Goal: Find specific page/section: Find specific page/section

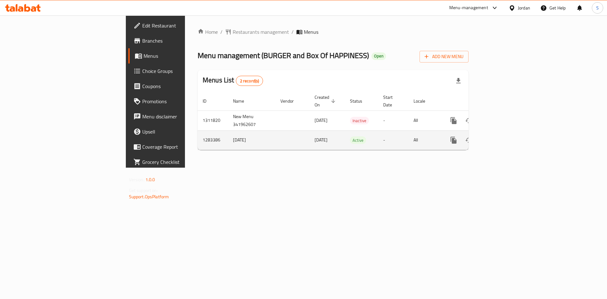
click at [503, 136] on icon "enhanced table" at bounding box center [499, 140] width 8 height 8
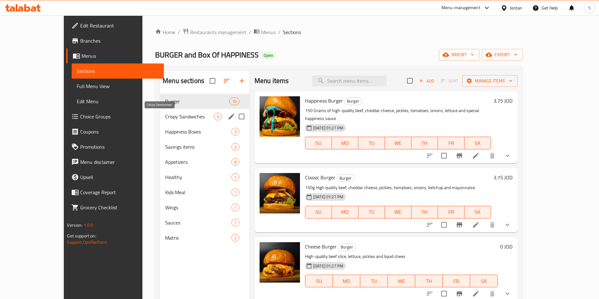
click at [165, 118] on span "Crispy Sandwiches" at bounding box center [189, 117] width 49 height 8
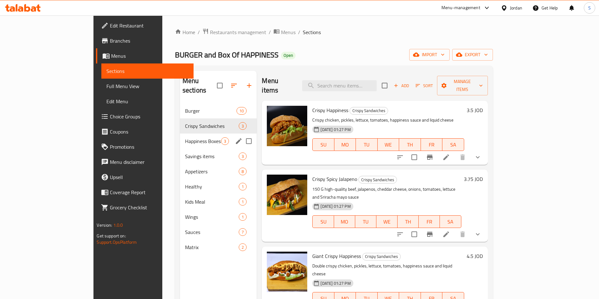
click at [180, 137] on div "Happiness Boxes 3" at bounding box center [218, 141] width 77 height 15
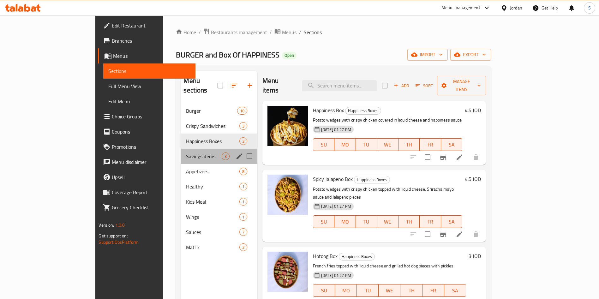
click at [181, 151] on div "Savings items 3" at bounding box center [219, 156] width 76 height 15
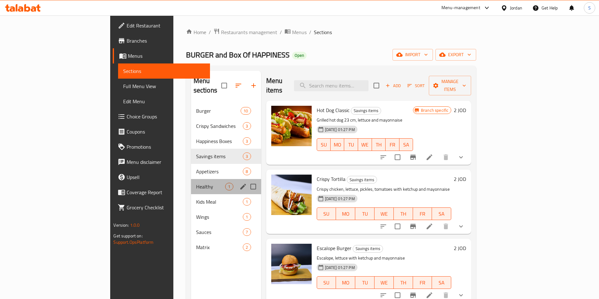
click at [191, 179] on div "Healthy 1" at bounding box center [226, 186] width 70 height 15
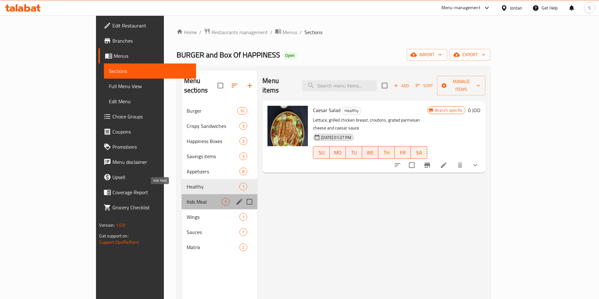
click at [187, 198] on span "Kids Meal" at bounding box center [204, 202] width 35 height 8
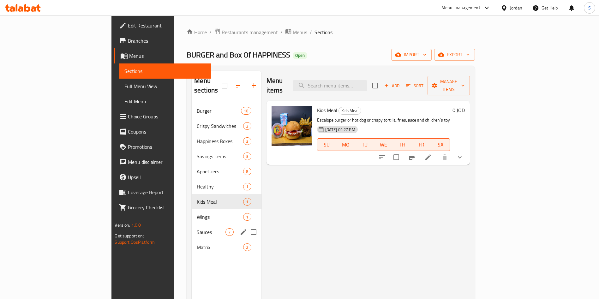
click at [192, 240] on div "Matrix 2" at bounding box center [226, 247] width 69 height 15
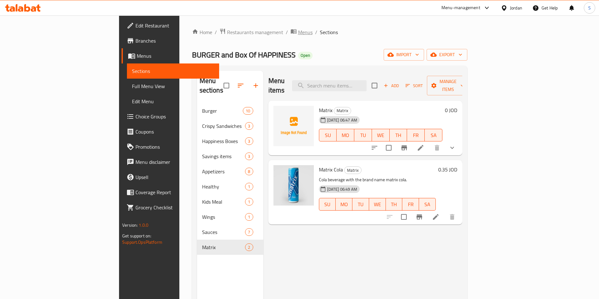
click at [291, 32] on icon "breadcrumb" at bounding box center [294, 31] width 6 height 4
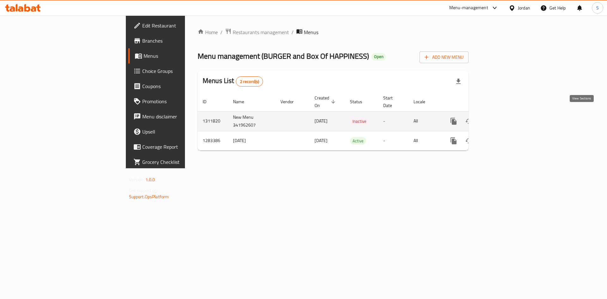
click at [502, 118] on icon "enhanced table" at bounding box center [499, 121] width 6 height 6
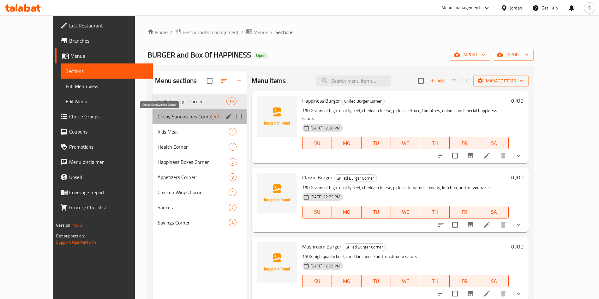
click at [158, 113] on span "Crispy Sandwiches Corner" at bounding box center [184, 117] width 53 height 8
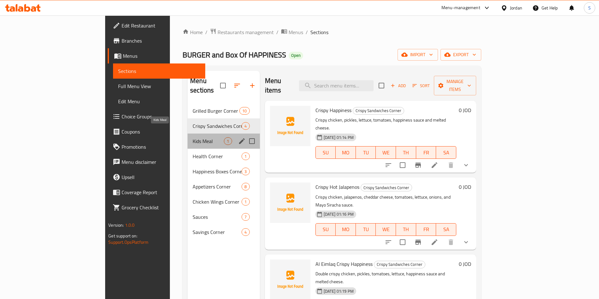
click at [193, 137] on span "Kids Meal" at bounding box center [208, 141] width 31 height 8
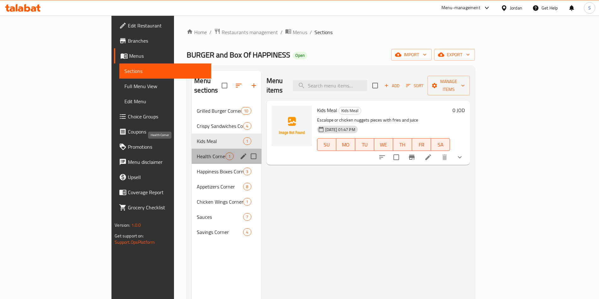
click at [197, 153] on span "Health Corner" at bounding box center [211, 157] width 29 height 8
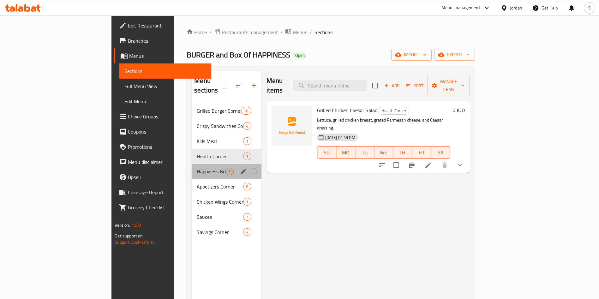
click at [192, 164] on div "Happiness Boxes Corner 3" at bounding box center [226, 171] width 69 height 15
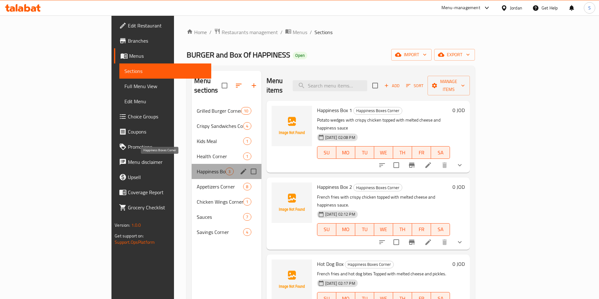
click at [197, 168] on span "Happiness Boxes Corner" at bounding box center [211, 172] width 29 height 8
click at [197, 183] on span "Appetizers Corner" at bounding box center [211, 187] width 29 height 8
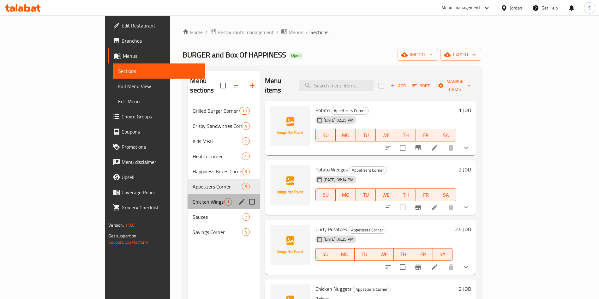
click at [188, 194] on div "Chicken Wings Corner 1" at bounding box center [224, 201] width 72 height 15
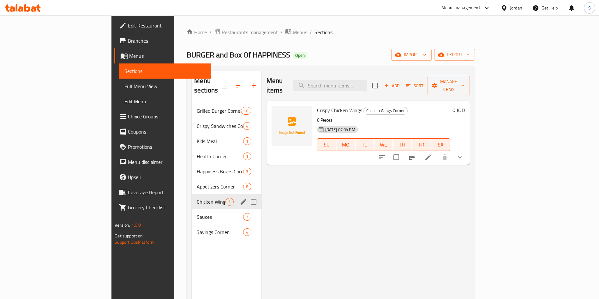
click at [192, 209] on div "Sauces 7" at bounding box center [226, 216] width 69 height 15
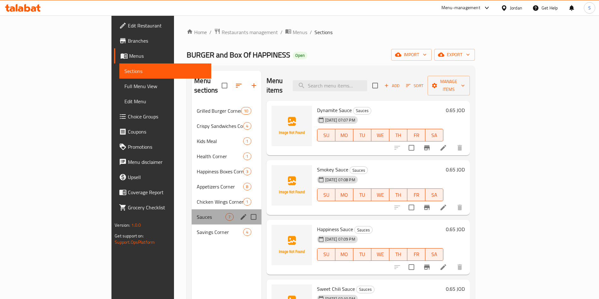
click at [192, 214] on div "Sauces 7" at bounding box center [226, 216] width 69 height 15
click at [197, 228] on span "Savings Corner" at bounding box center [211, 232] width 29 height 8
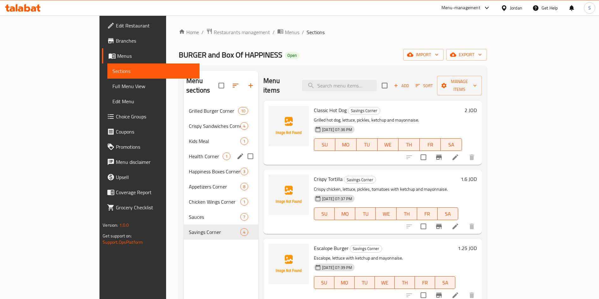
click at [184, 152] on div "Health Corner 1" at bounding box center [221, 156] width 75 height 15
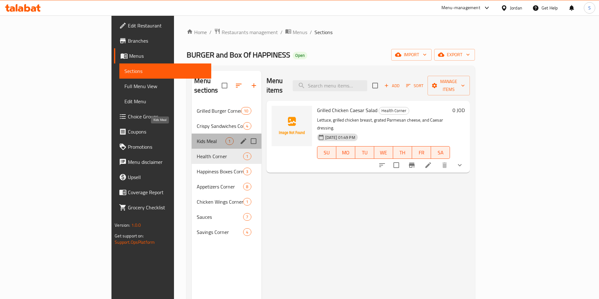
click at [197, 137] on span "Kids Meal" at bounding box center [211, 141] width 29 height 8
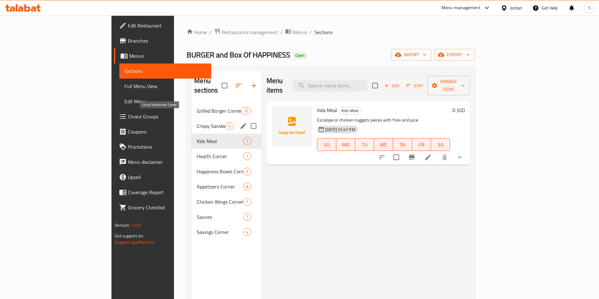
click at [197, 122] on span "Crispy Sandwiches Corner" at bounding box center [211, 126] width 29 height 8
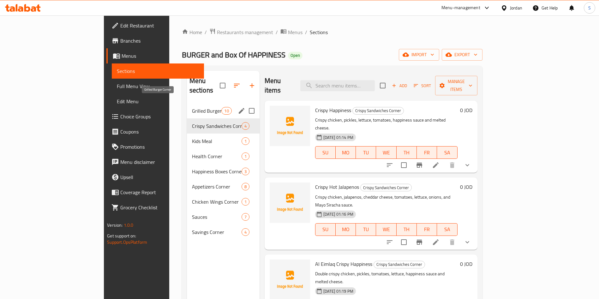
click at [192, 107] on span "Grilled Burger Corner" at bounding box center [207, 111] width 30 height 8
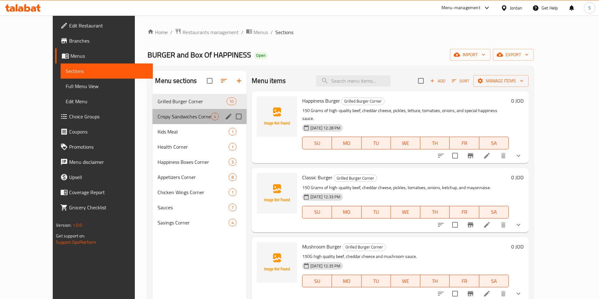
click at [153, 110] on div "Crispy Sandwiches Corner 4" at bounding box center [200, 116] width 94 height 15
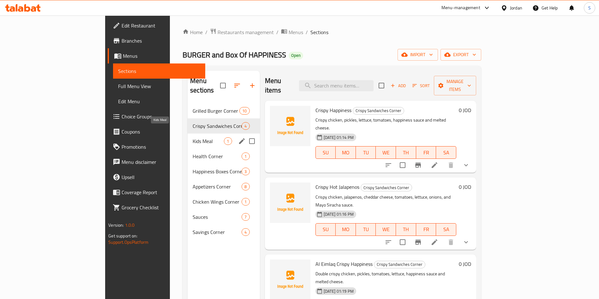
click at [188, 137] on div "Kids Meal 1" at bounding box center [224, 141] width 72 height 15
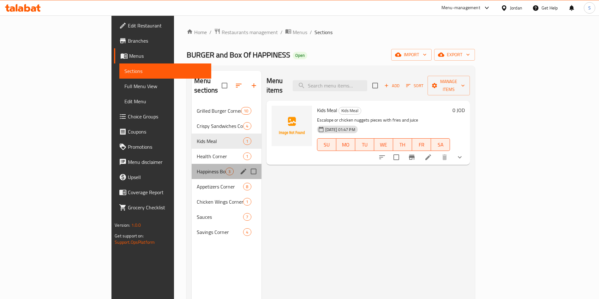
click at [192, 169] on div "Happiness Boxes Corner 3" at bounding box center [226, 171] width 69 height 15
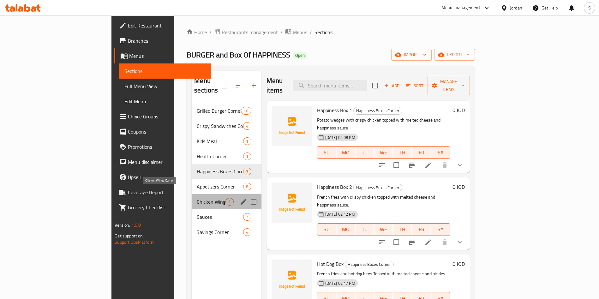
click at [197, 198] on span "Chicken Wings Corner" at bounding box center [211, 202] width 29 height 8
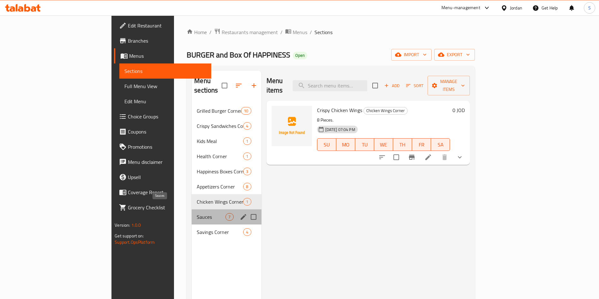
click at [197, 213] on span "Sauces" at bounding box center [211, 217] width 29 height 8
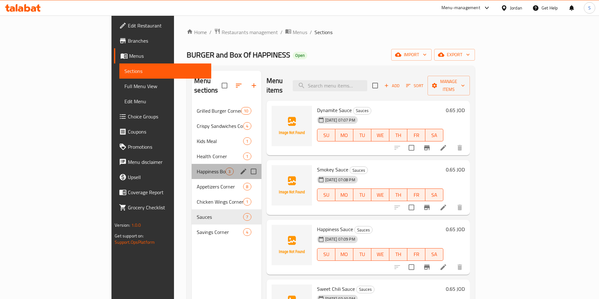
click at [192, 168] on div "Happiness Boxes Corner 3" at bounding box center [226, 171] width 69 height 15
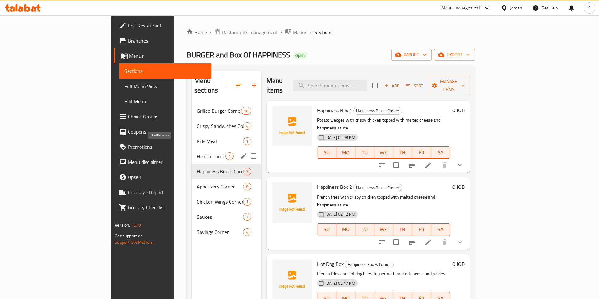
click at [192, 136] on div "Kids Meal 1" at bounding box center [226, 141] width 69 height 15
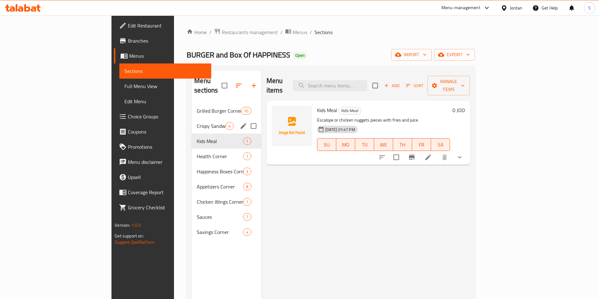
click at [197, 122] on span "Crispy Sandwiches Corner" at bounding box center [211, 126] width 29 height 8
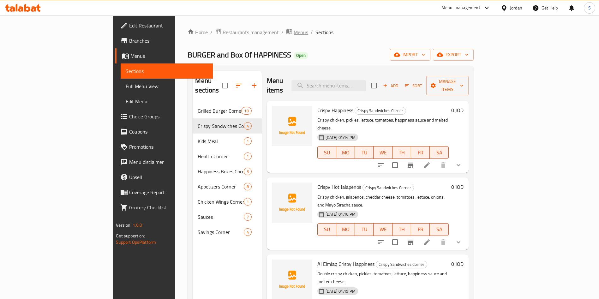
click at [294, 33] on span "Menus" at bounding box center [301, 32] width 15 height 8
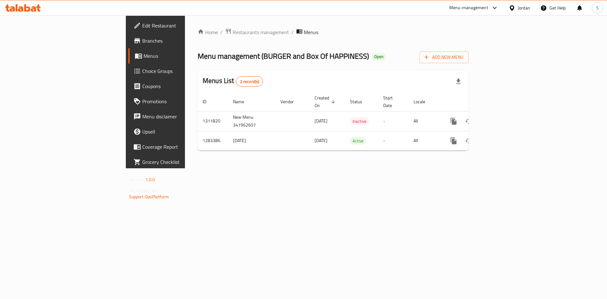
click at [197, 38] on div "Home / Restaurants management / Menus Menu management ( BURGER and Box Of HAPPI…" at bounding box center [332, 92] width 271 height 128
click at [232, 36] on span "Restaurants management" at bounding box center [260, 32] width 56 height 8
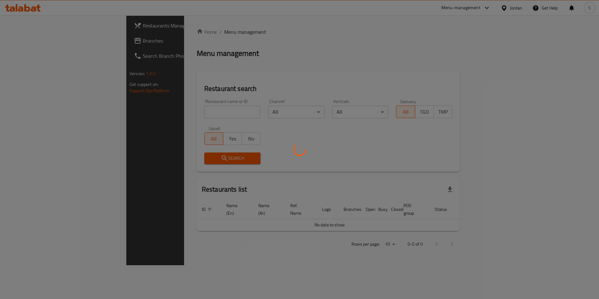
click at [171, 111] on div at bounding box center [299, 149] width 599 height 299
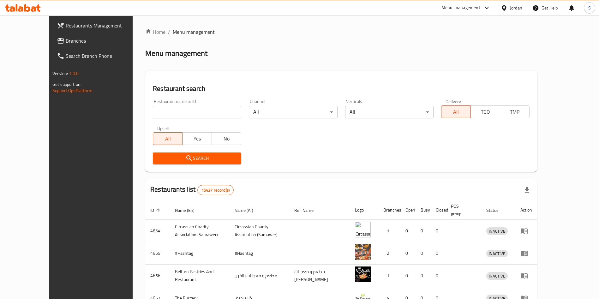
click at [171, 110] on input "search" at bounding box center [197, 112] width 88 height 13
type input "Palmo Fried Chicken"
click at [178, 175] on div "Home / Menu management Menu management Restaurant search Restaurant name or ID …" at bounding box center [341, 247] width 392 height 438
click at [178, 160] on span "Search" at bounding box center [197, 158] width 78 height 8
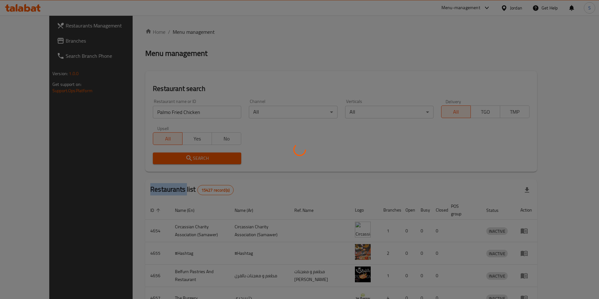
click at [178, 160] on div at bounding box center [299, 149] width 599 height 299
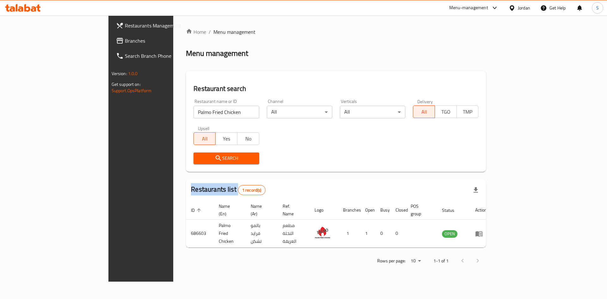
click at [186, 160] on div "Home / Menu management Menu management Restaurant search Restaurant name or ID …" at bounding box center [336, 148] width 300 height 241
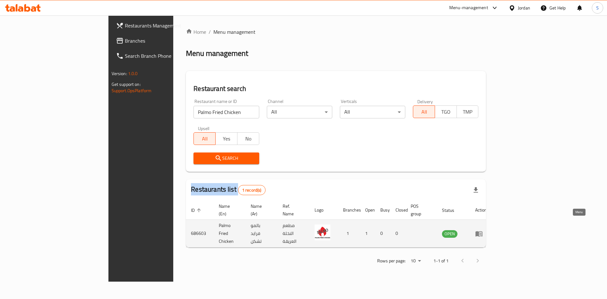
click at [481, 233] on icon "enhanced table" at bounding box center [480, 234] width 2 height 3
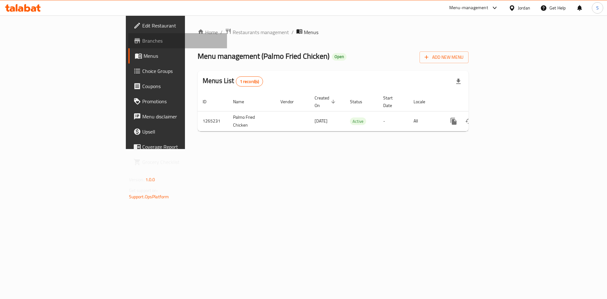
click at [128, 34] on link "Branches" at bounding box center [177, 40] width 99 height 15
